Goal: Find contact information

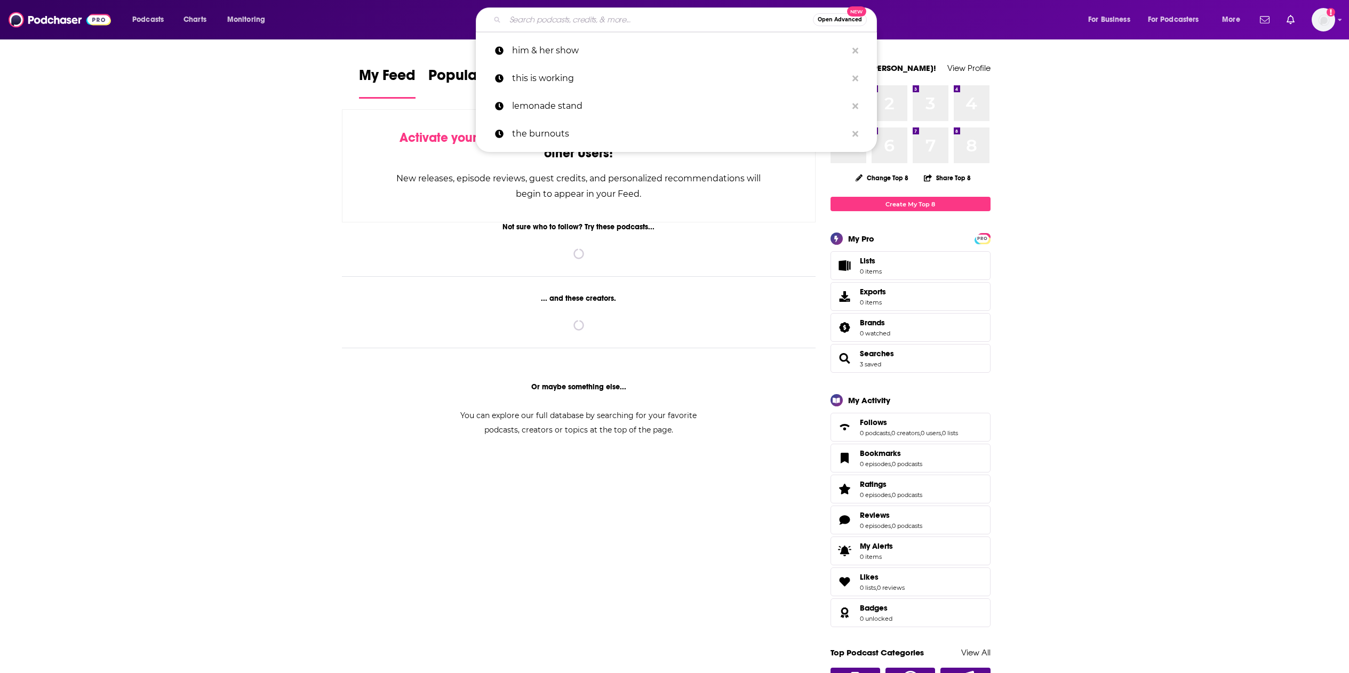
click at [575, 19] on input "Search podcasts, credits, & more..." at bounding box center [659, 19] width 308 height 17
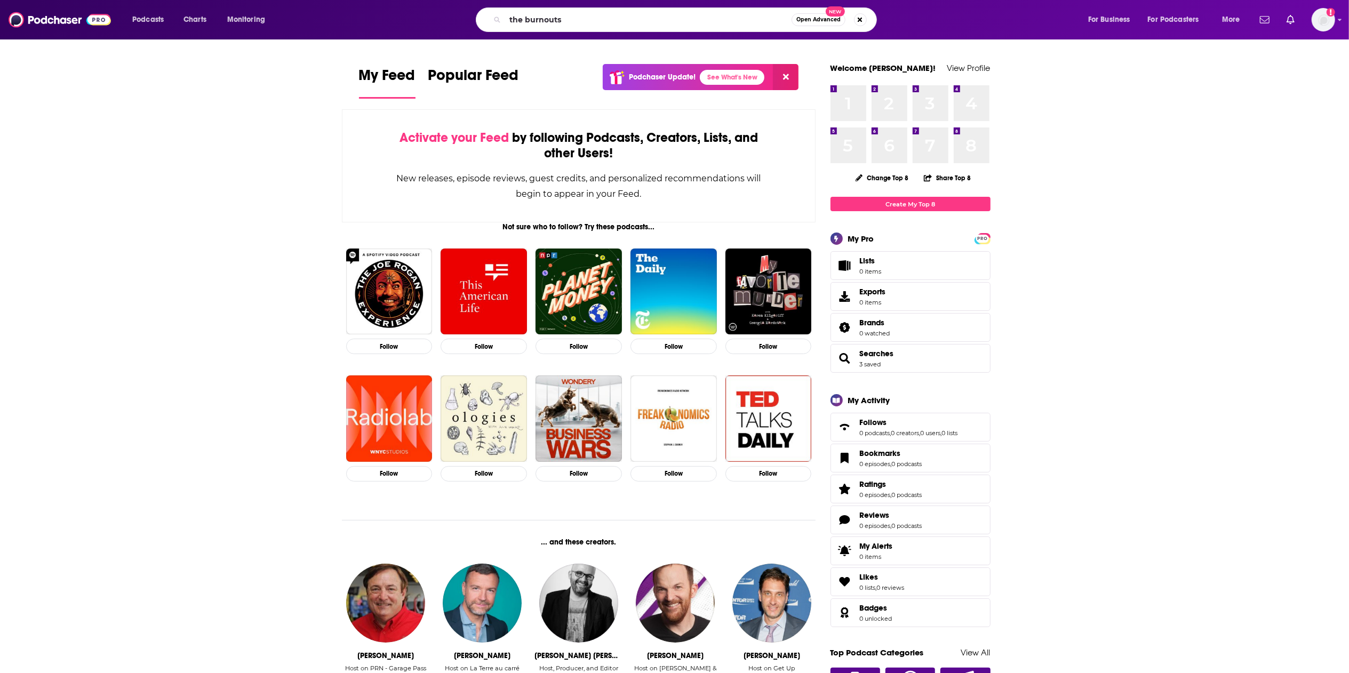
type input "the burnouts"
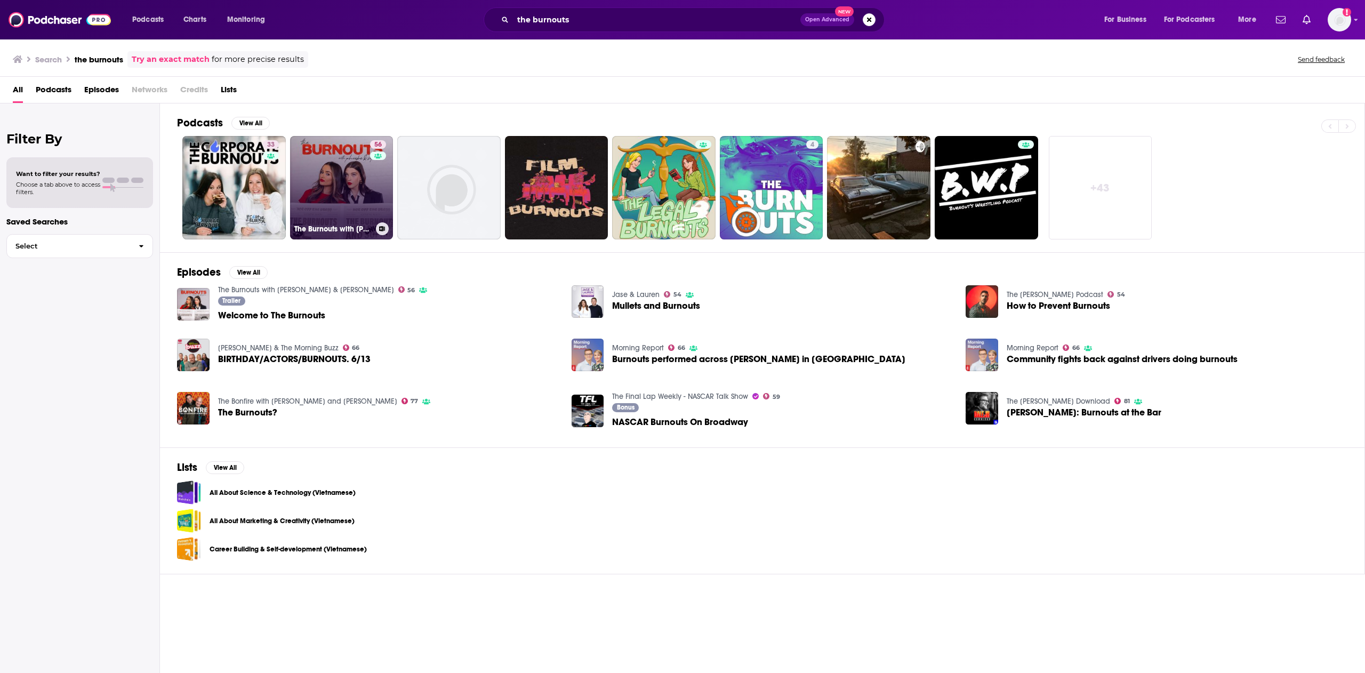
click at [352, 193] on link "56 The Burnouts with [PERSON_NAME] & [PERSON_NAME]" at bounding box center [341, 187] width 103 height 103
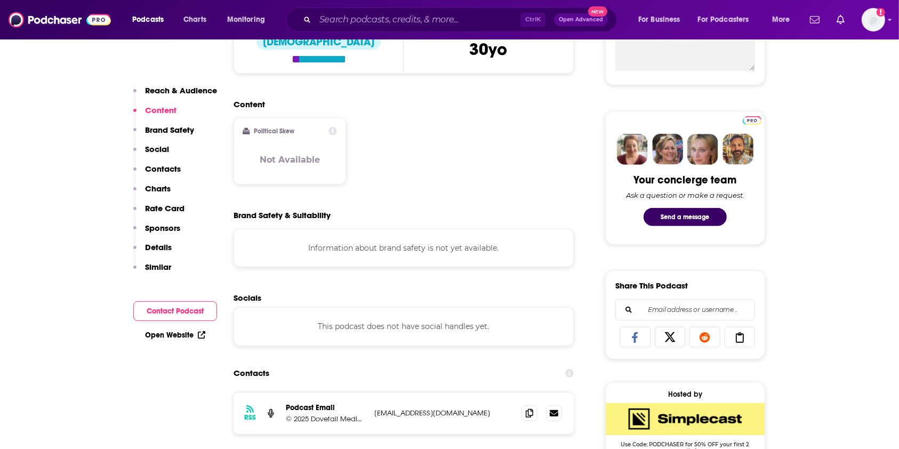
scroll to position [440, 0]
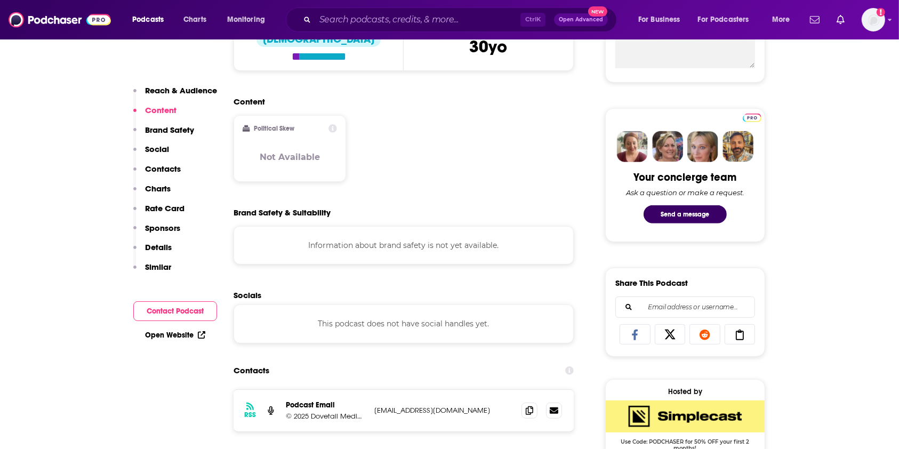
drag, startPoint x: 191, startPoint y: 311, endPoint x: 280, endPoint y: 330, distance: 91.0
click at [190, 310] on button "Contact Podcast" at bounding box center [175, 311] width 84 height 20
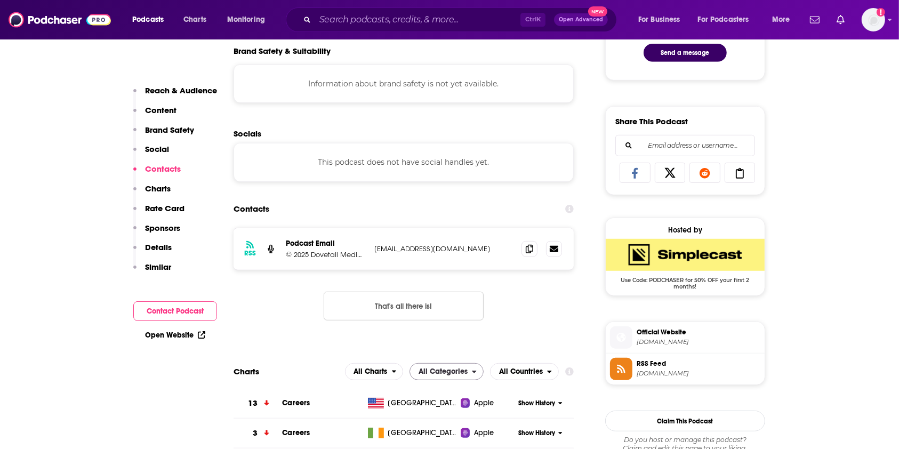
scroll to position [653, 0]
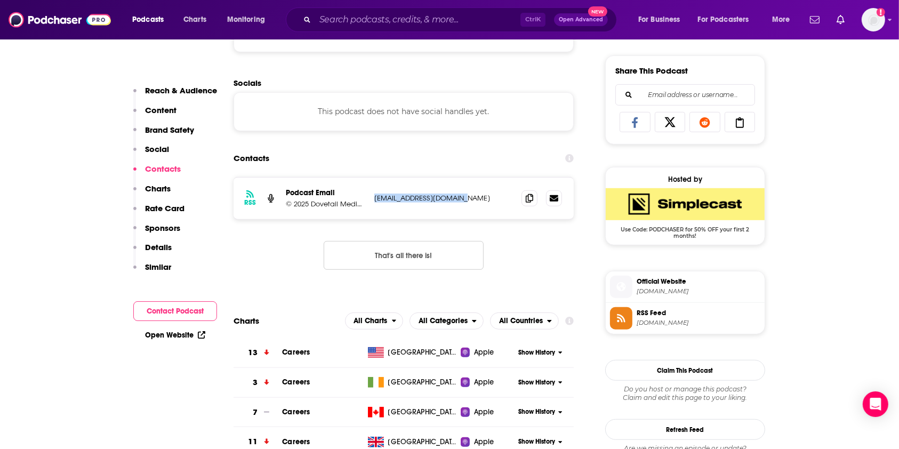
drag, startPoint x: 464, startPoint y: 197, endPoint x: 376, endPoint y: 198, distance: 88.5
click at [376, 198] on p "[EMAIL_ADDRESS][DOMAIN_NAME]" at bounding box center [443, 198] width 139 height 9
copy p "[EMAIL_ADDRESS][DOMAIN_NAME]"
click at [530, 196] on icon at bounding box center [529, 198] width 7 height 9
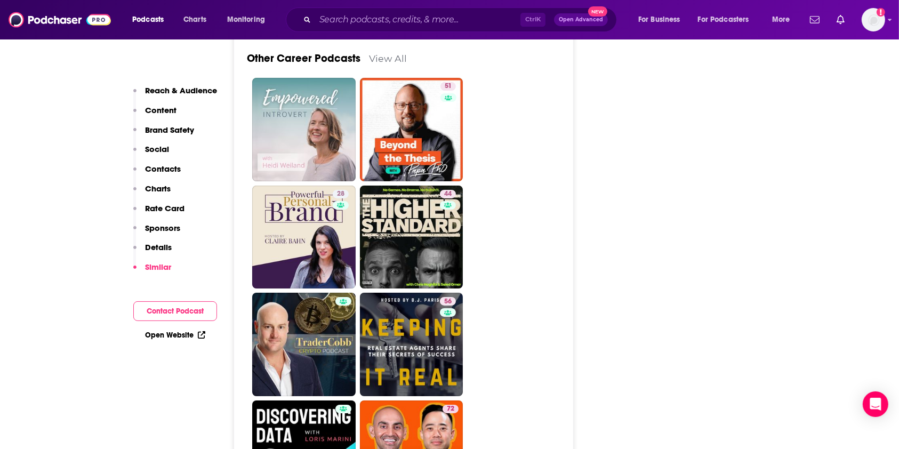
scroll to position [4078, 0]
